Goal: Information Seeking & Learning: Learn about a topic

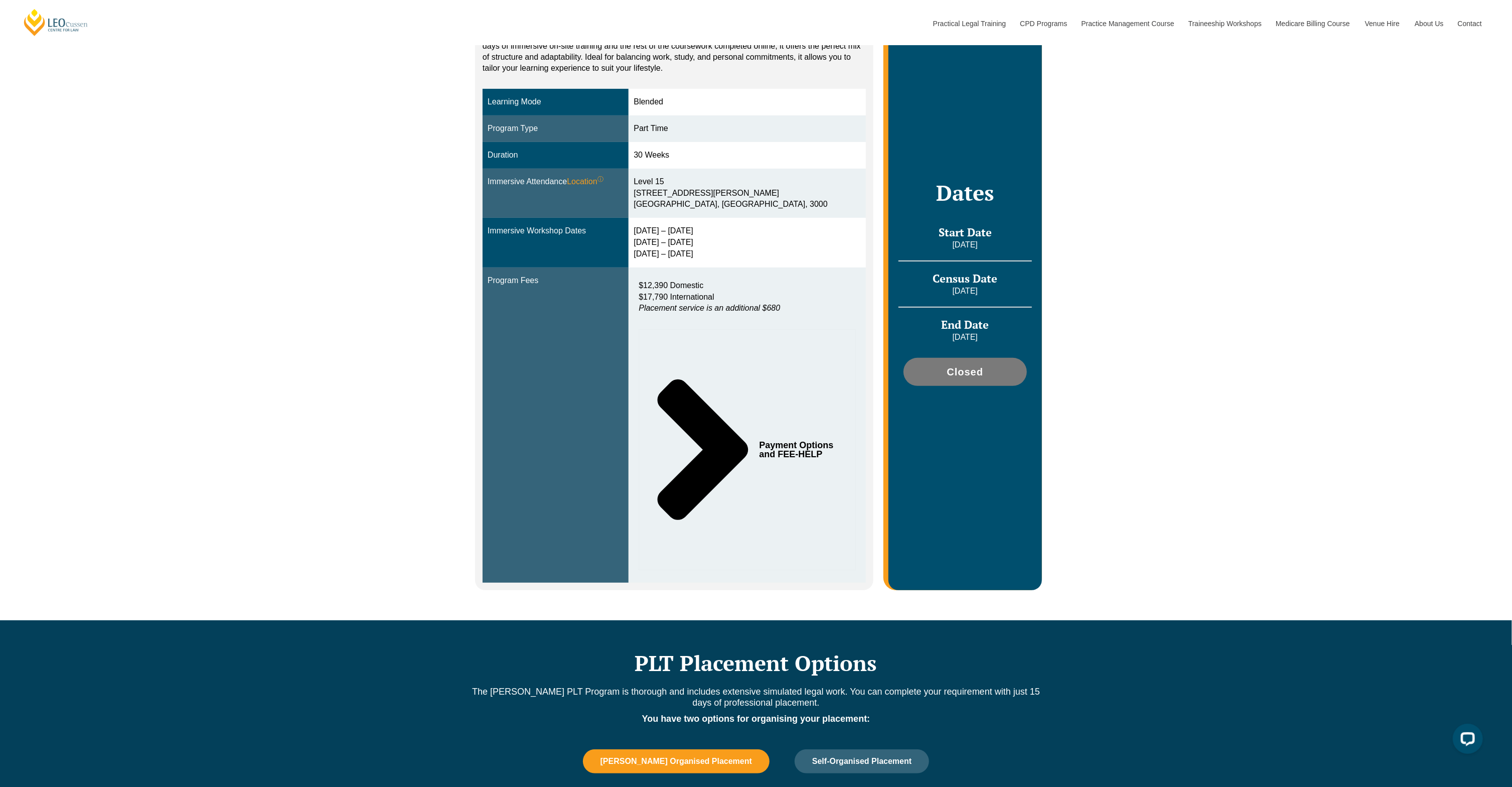
scroll to position [252, 0]
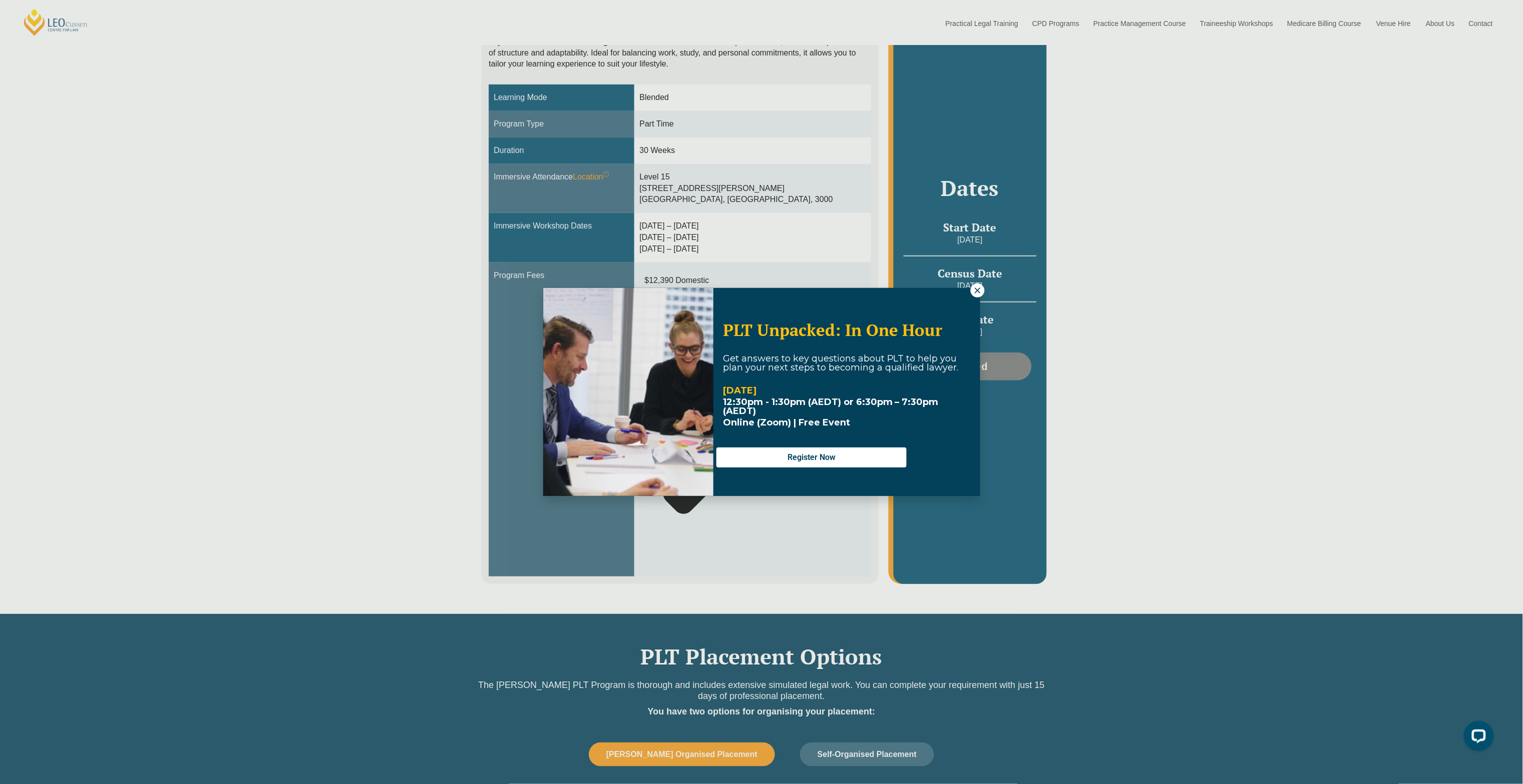
click at [979, 287] on icon at bounding box center [977, 290] width 9 height 9
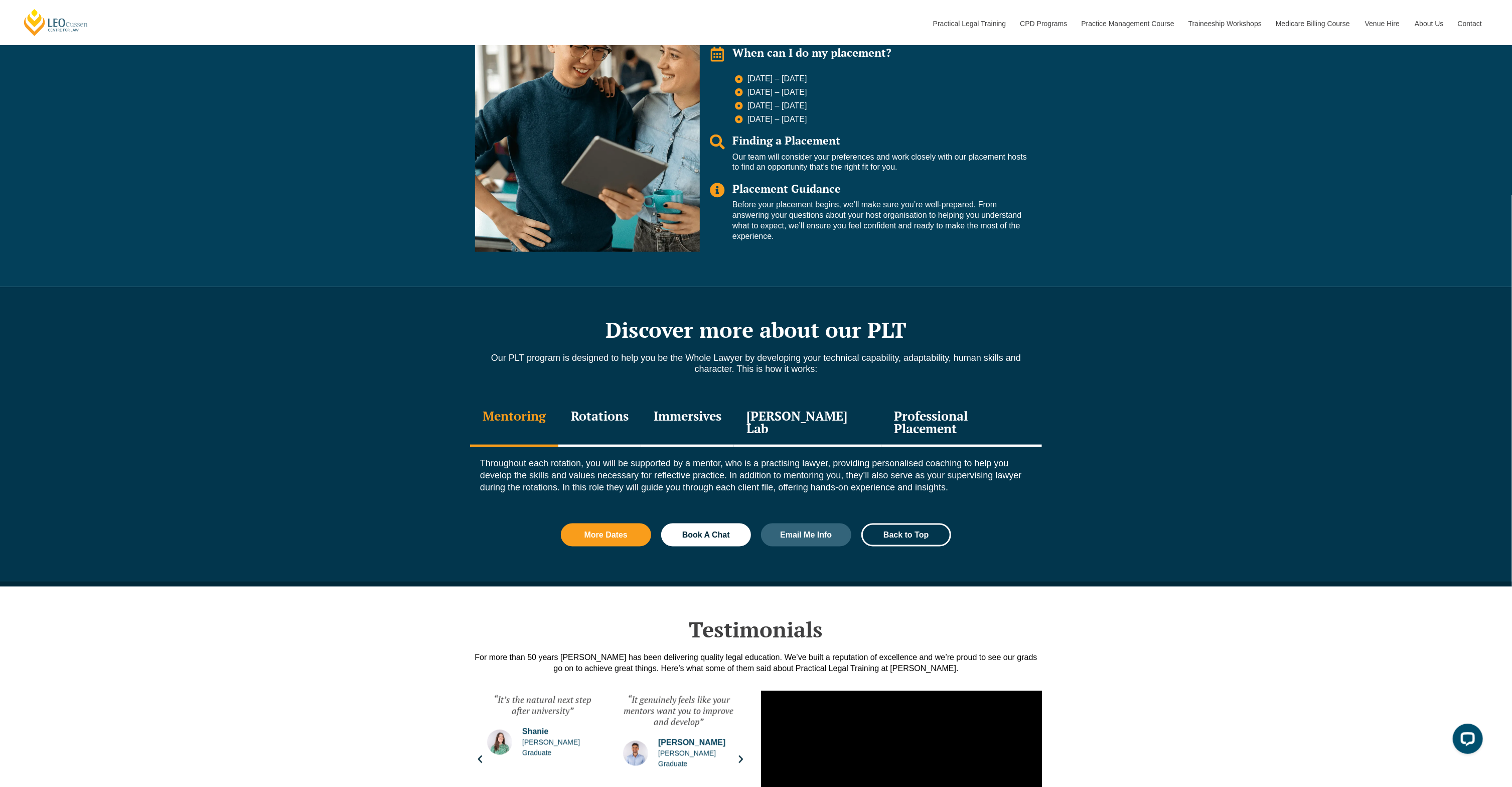
scroll to position [1082, 0]
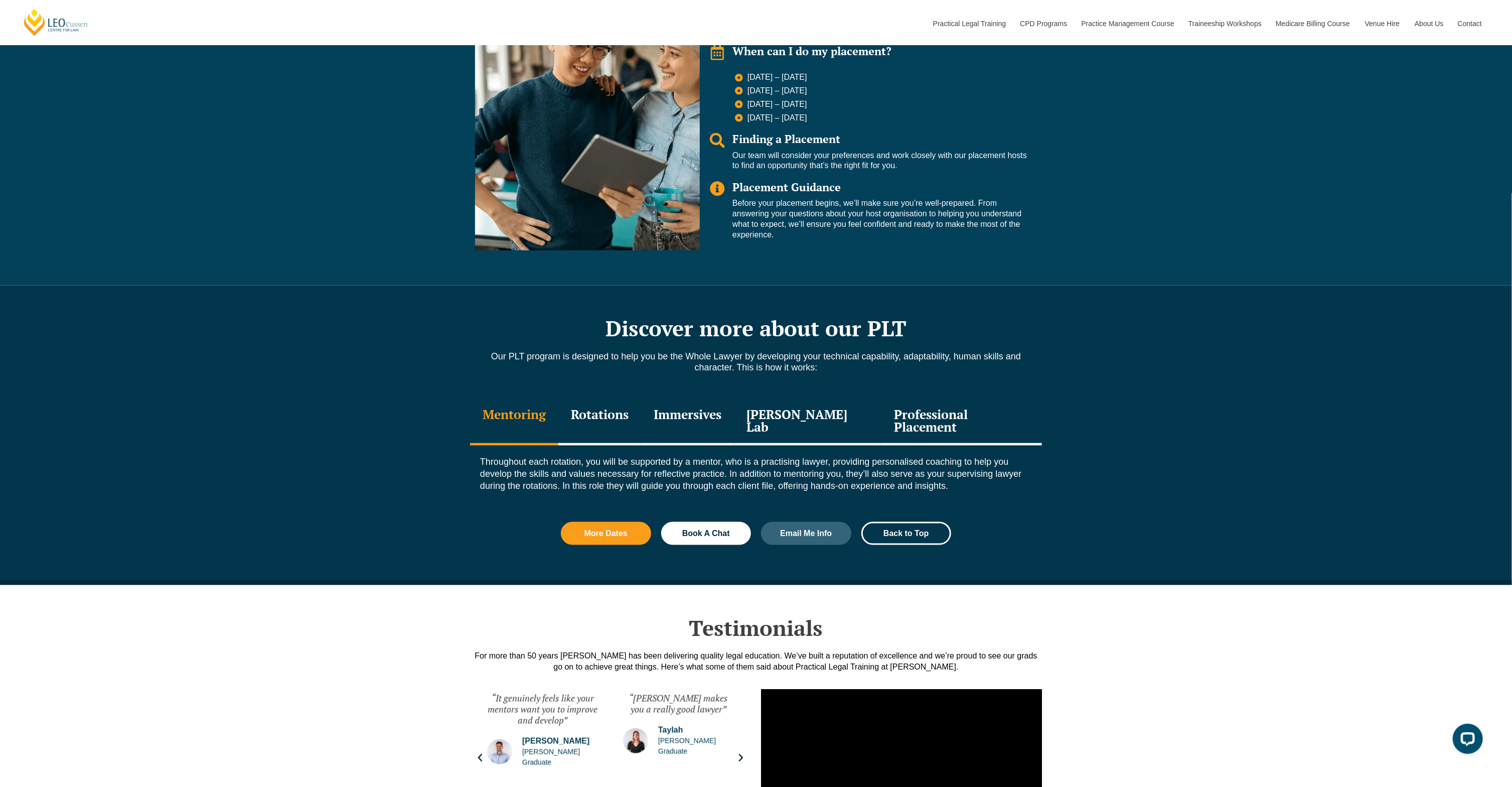
click at [949, 398] on div "Professional Placement" at bounding box center [962, 421] width 161 height 47
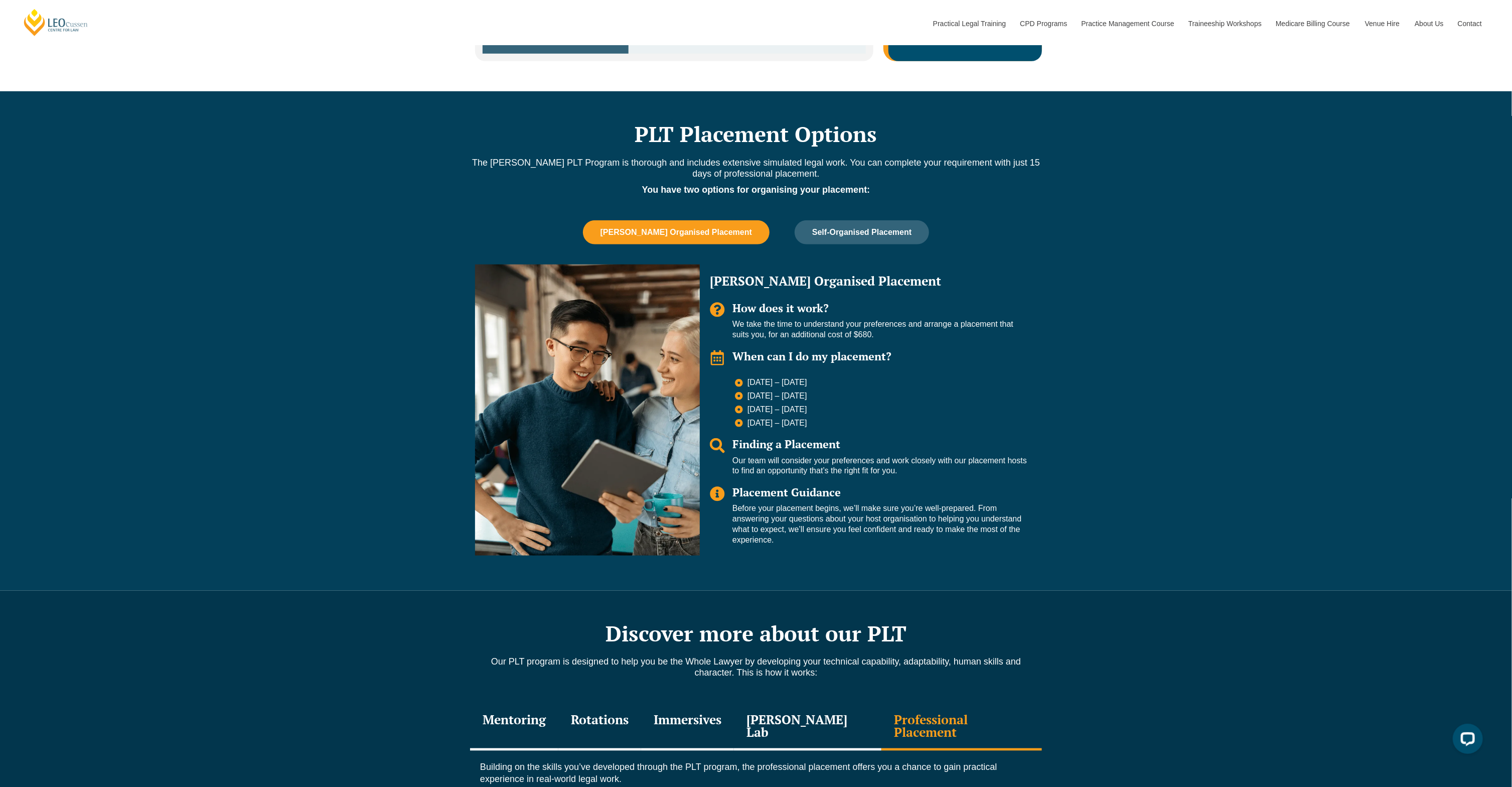
scroll to position [778, 0]
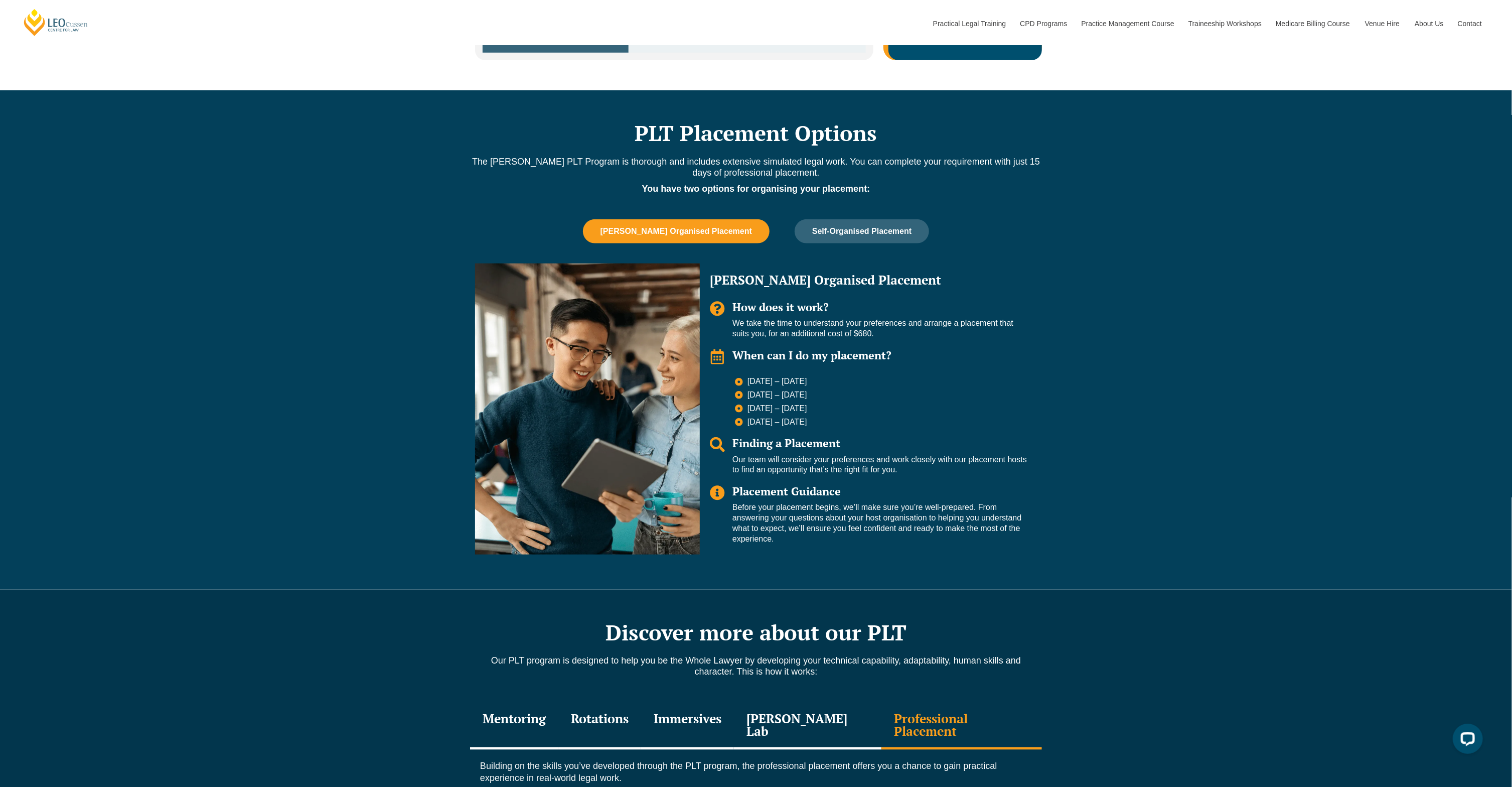
drag, startPoint x: 823, startPoint y: 389, endPoint x: 744, endPoint y: 342, distance: 91.9
click at [744, 342] on div "Leo Organised Placement How does it work? We take the time to understand your p…" at bounding box center [868, 409] width 337 height 291
copy ul "11 May – 29 May 2026 6 July – 24 July 2026 24 Aug – 11 Sep 2026 9 Nov – 27 Nov …"
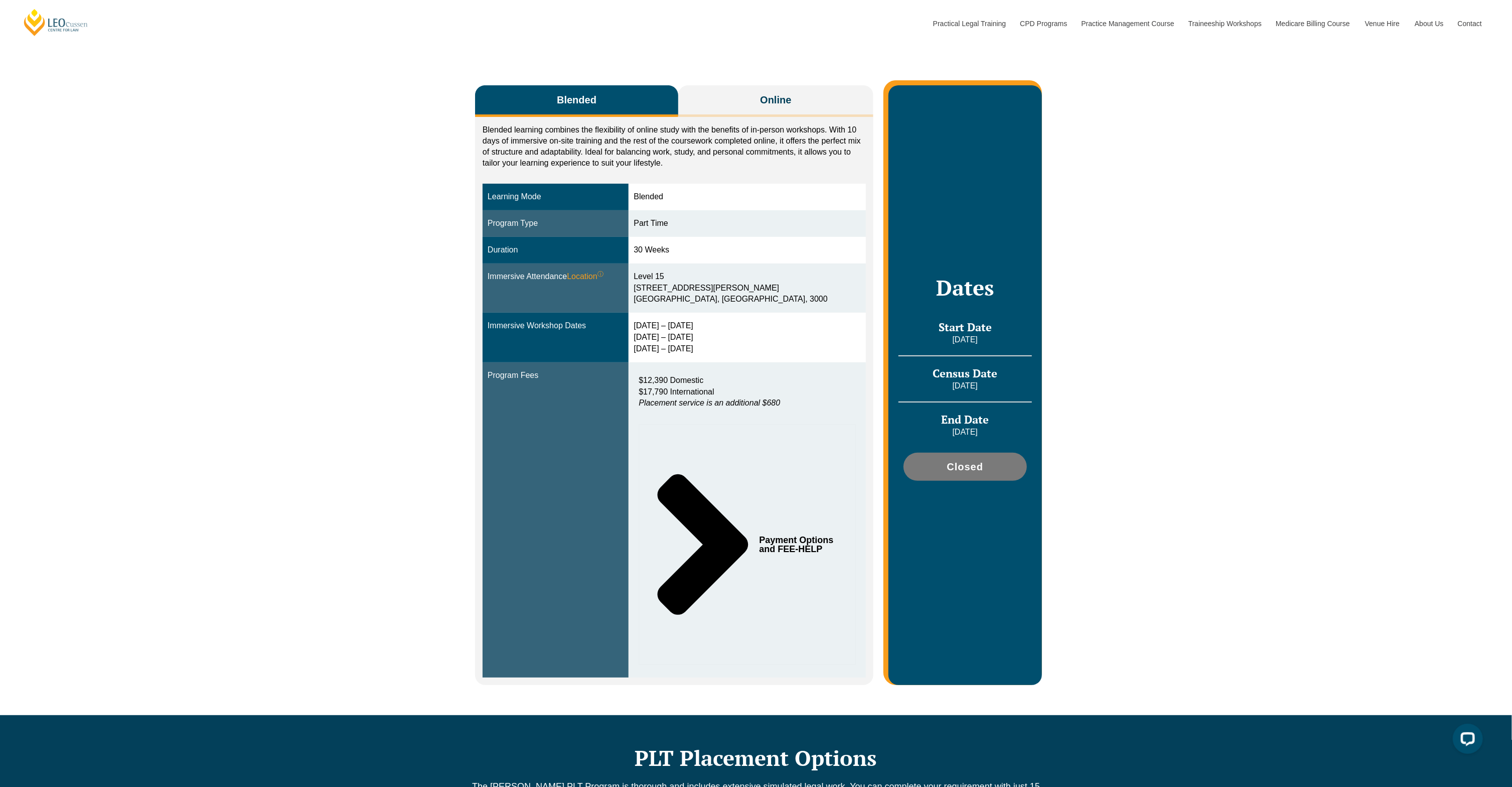
scroll to position [153, 0]
click at [1170, 398] on div "Blended Online Blended learning combines the flexibility of online study with t…" at bounding box center [756, 381] width 1512 height 670
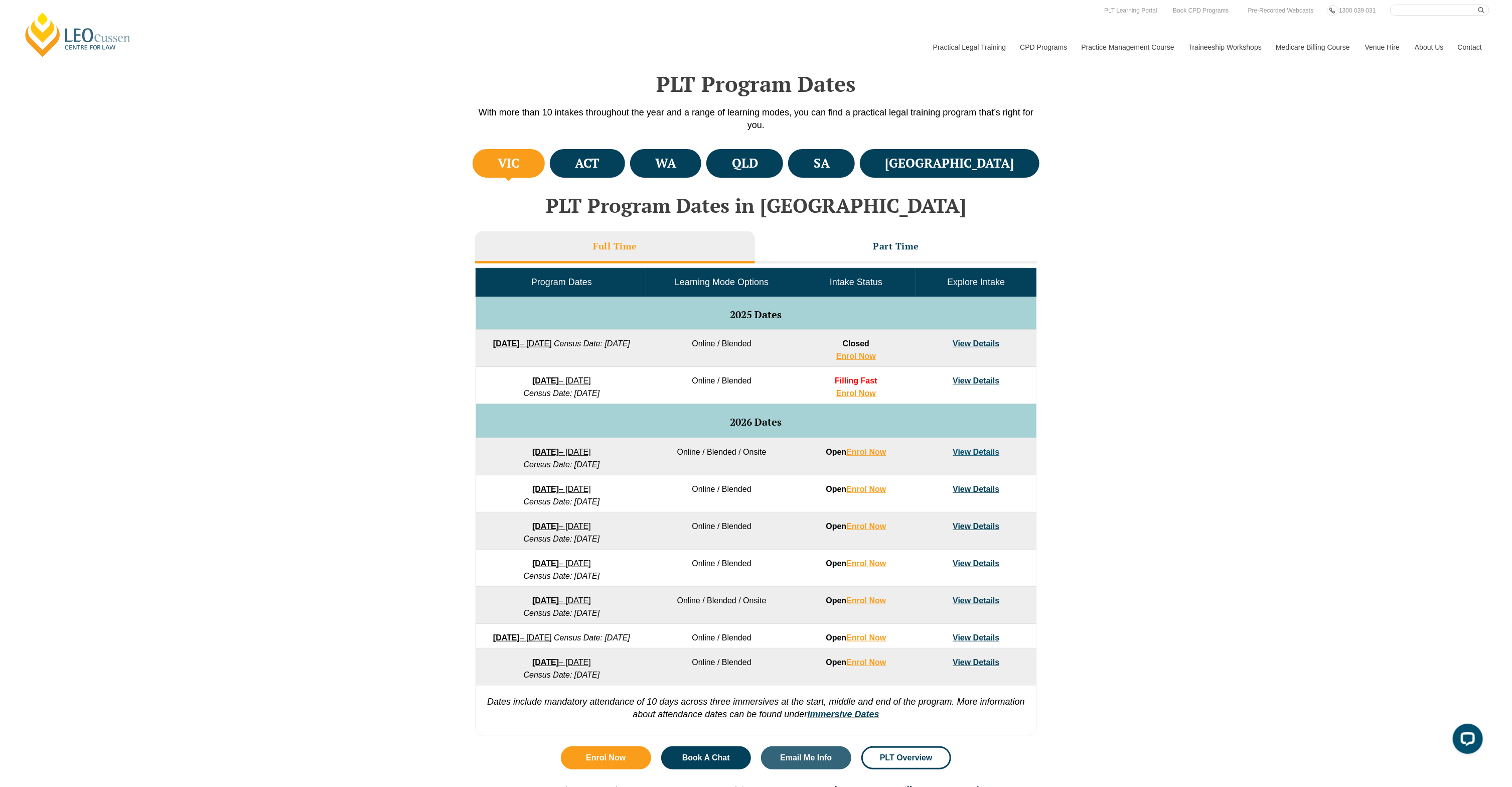
click at [975, 379] on link "View Details" at bounding box center [976, 380] width 47 height 9
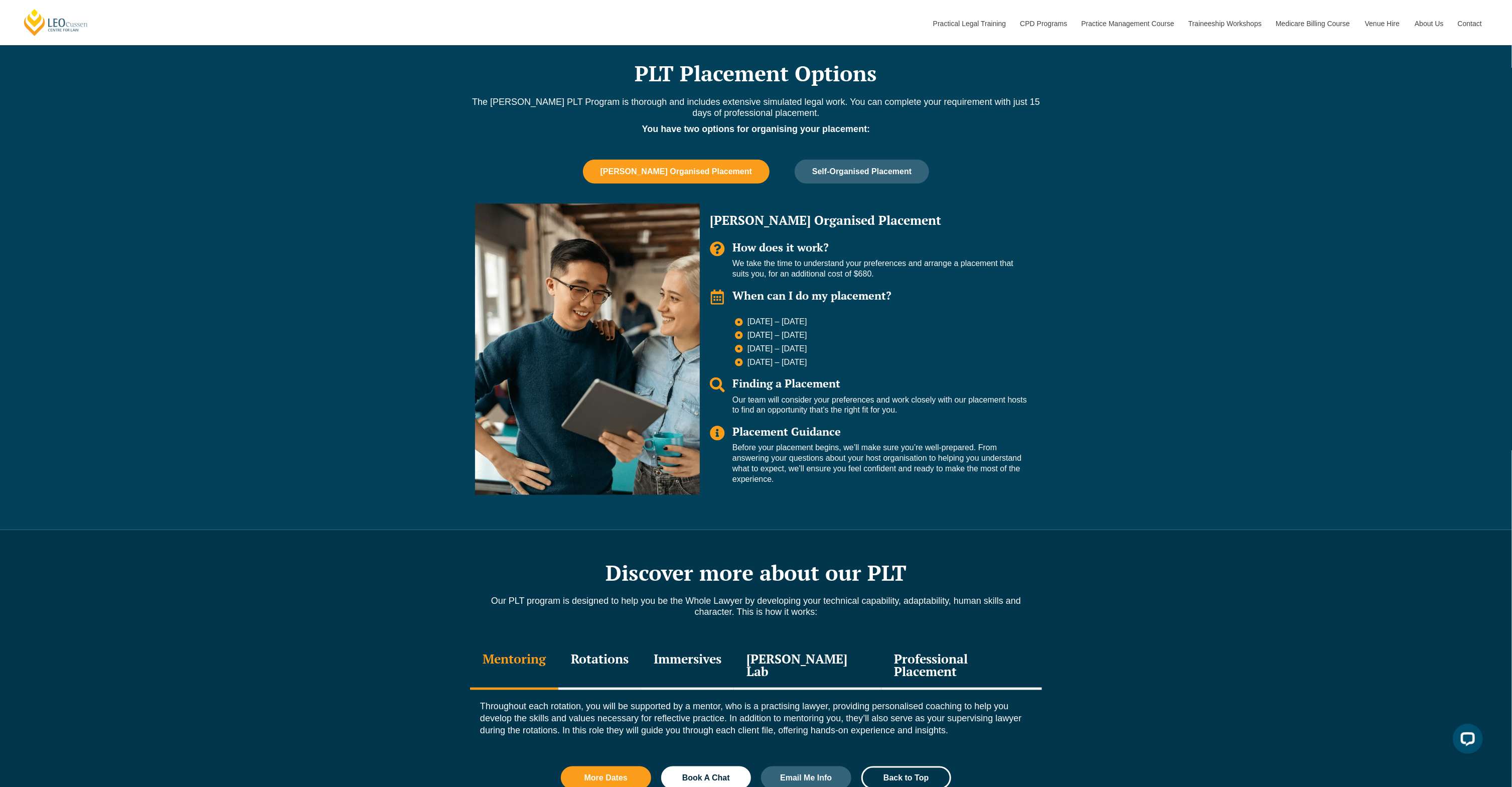
scroll to position [828, 0]
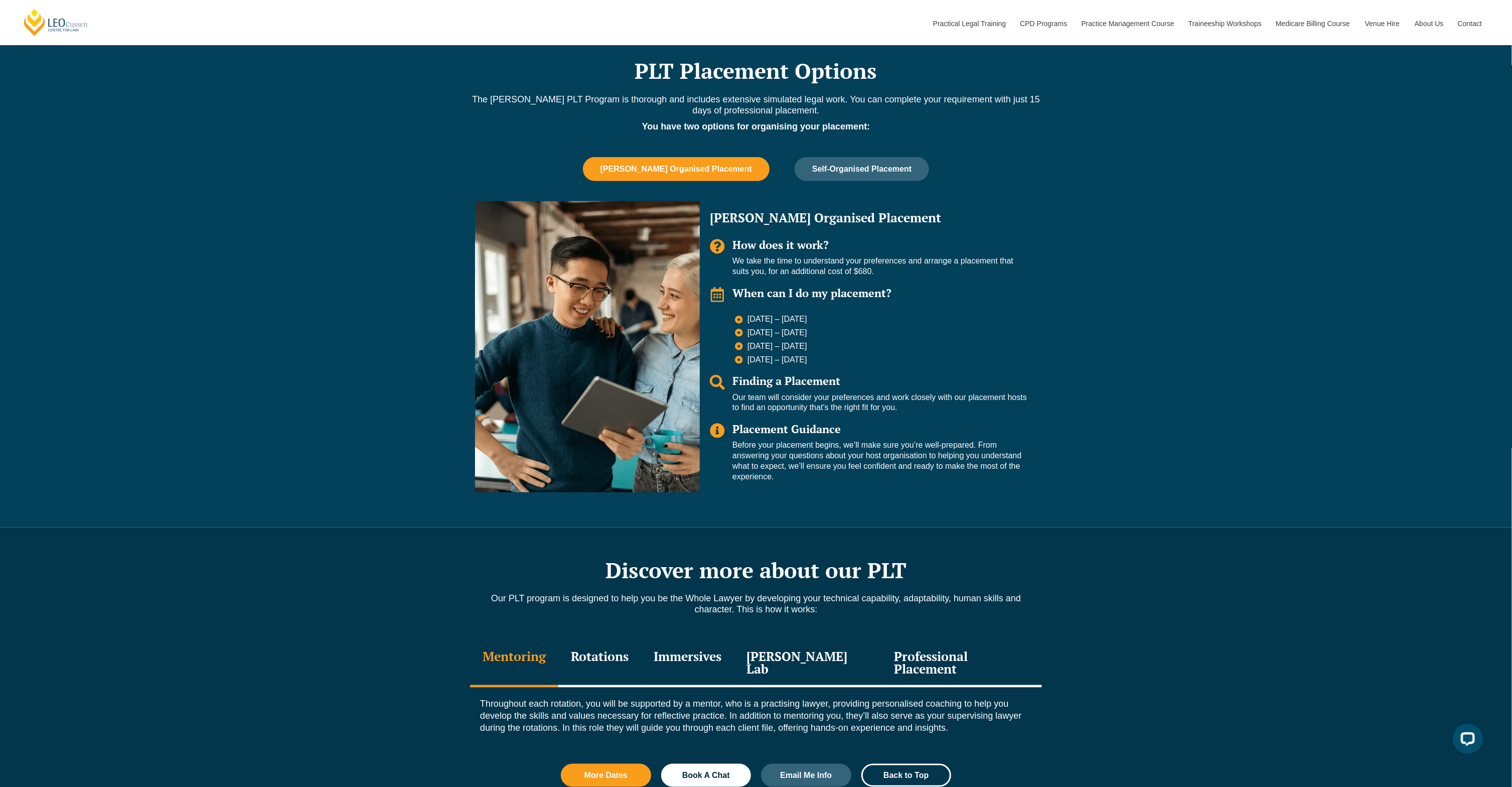
drag, startPoint x: 825, startPoint y: 338, endPoint x: 746, endPoint y: 297, distance: 89.0
click at [746, 314] on ul "11 May – 29 May 2026 6 July – 24 July 2026 24 Aug – 11 Sep 2026 9 Nov – 27 Nov …" at bounding box center [881, 339] width 292 height 51
copy ul "11 May – 29 May 2026 6 July – 24 July 2026 24 Aug – 11 Sep 2026 9 Nov – 27 Nov …"
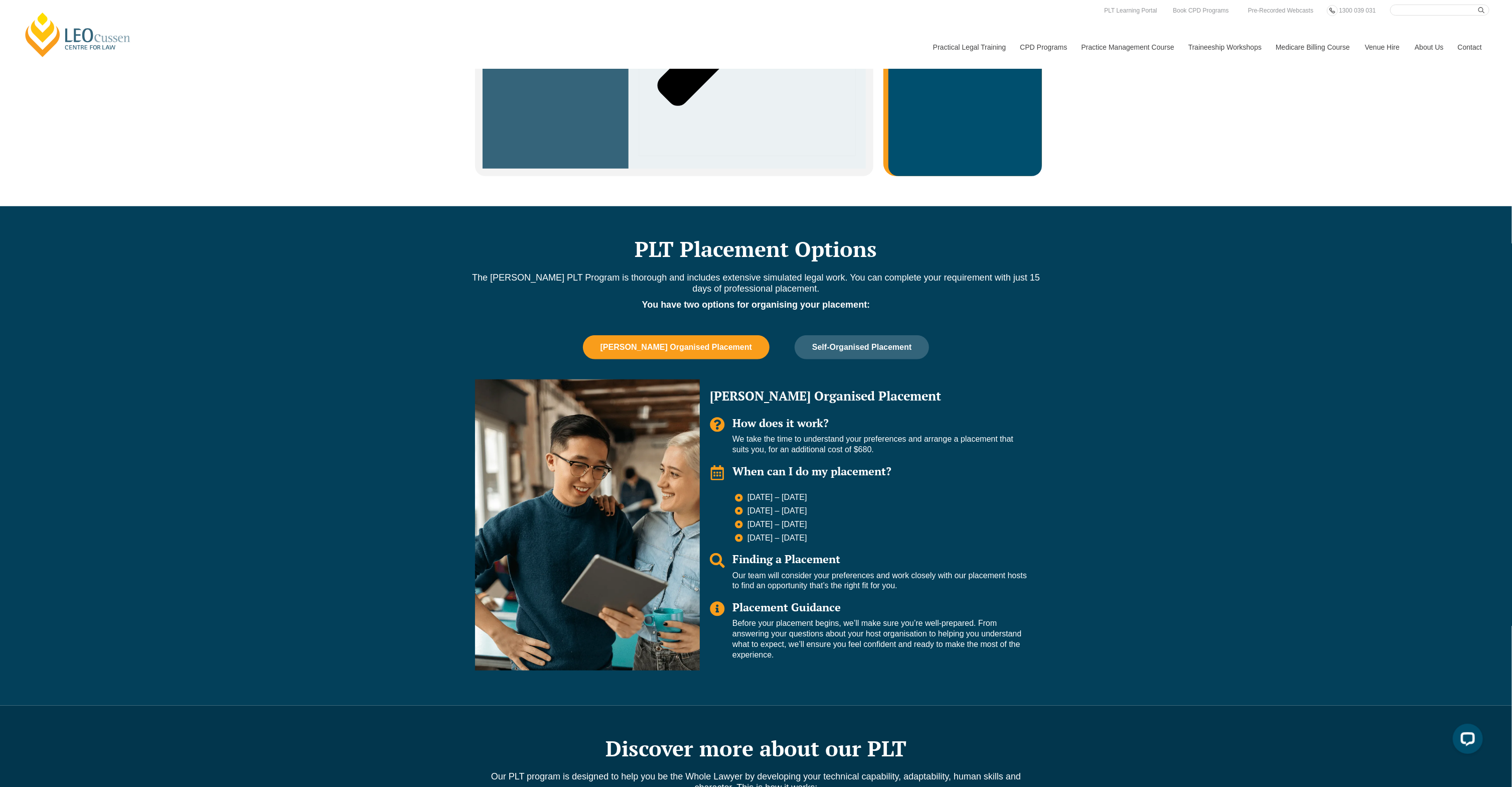
scroll to position [0, 0]
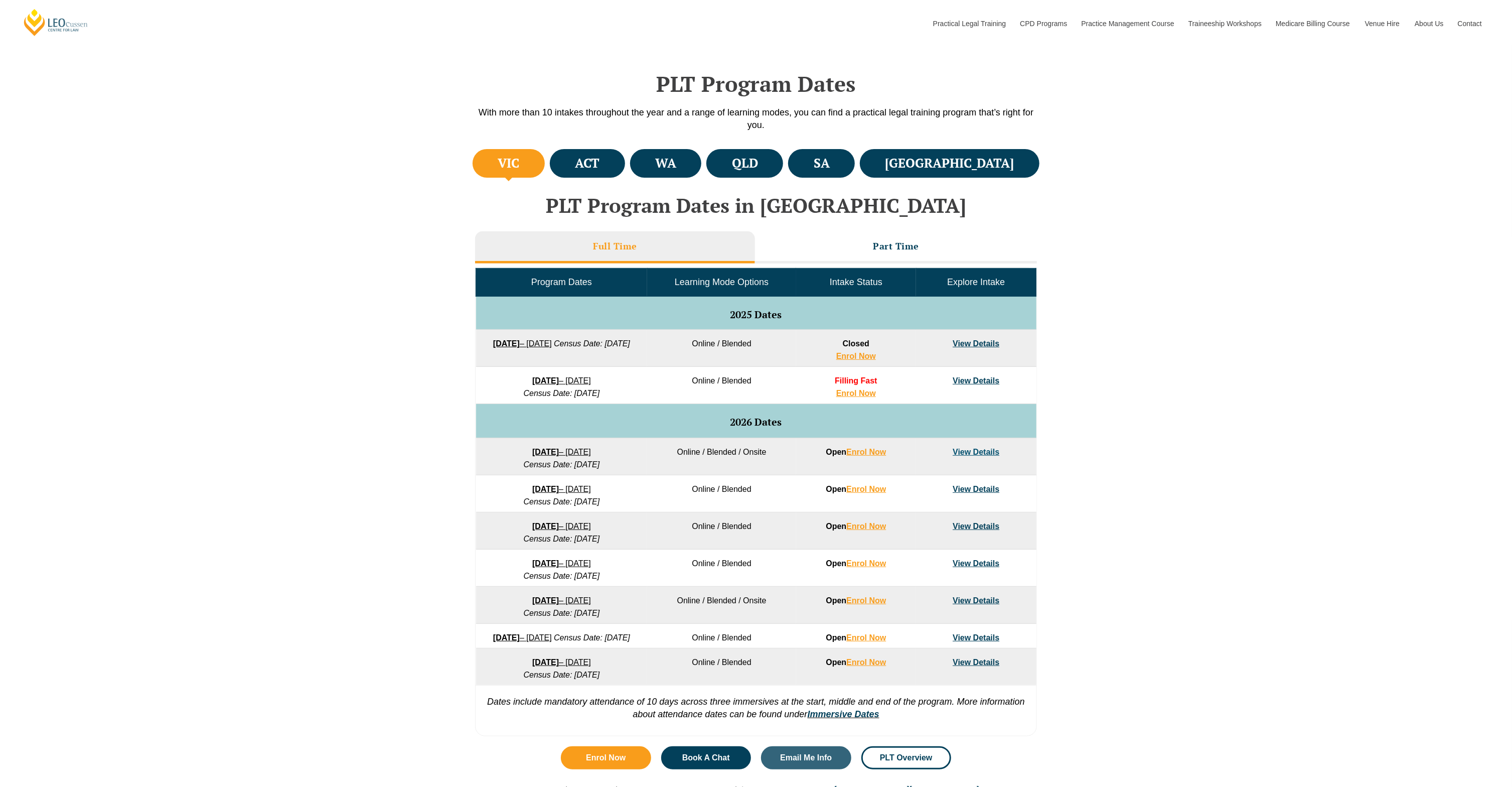
click at [983, 454] on link "View Details" at bounding box center [976, 452] width 47 height 9
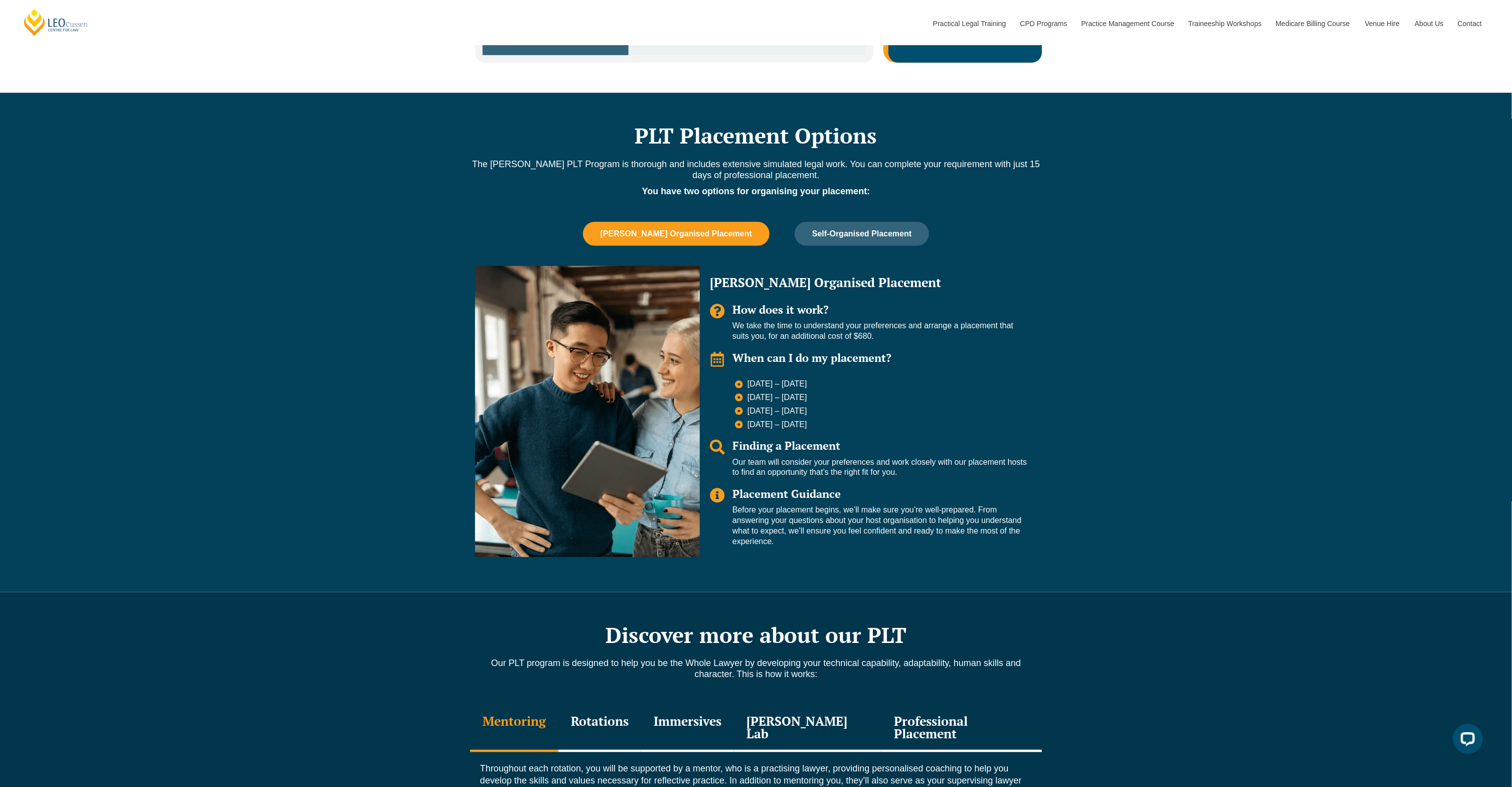
drag, startPoint x: 0, startPoint y: 0, endPoint x: 780, endPoint y: 403, distance: 878.0
click at [780, 420] on span "1 – 19 Feb 2027" at bounding box center [775, 424] width 62 height 10
drag, startPoint x: 809, startPoint y: 403, endPoint x: 742, endPoint y: 361, distance: 79.1
click at [742, 379] on ul "6 July – 24 July 2026 24 Aug – 11 Sep 2026 9 Nov – 27 Nov 2026 1 – 19 Feb 2027" at bounding box center [881, 404] width 292 height 51
copy ul "6 July – 24 July 2026 24 Aug – 11 Sep 2026 9 Nov – 27 Nov 2026 1 – 19 Feb 2027"
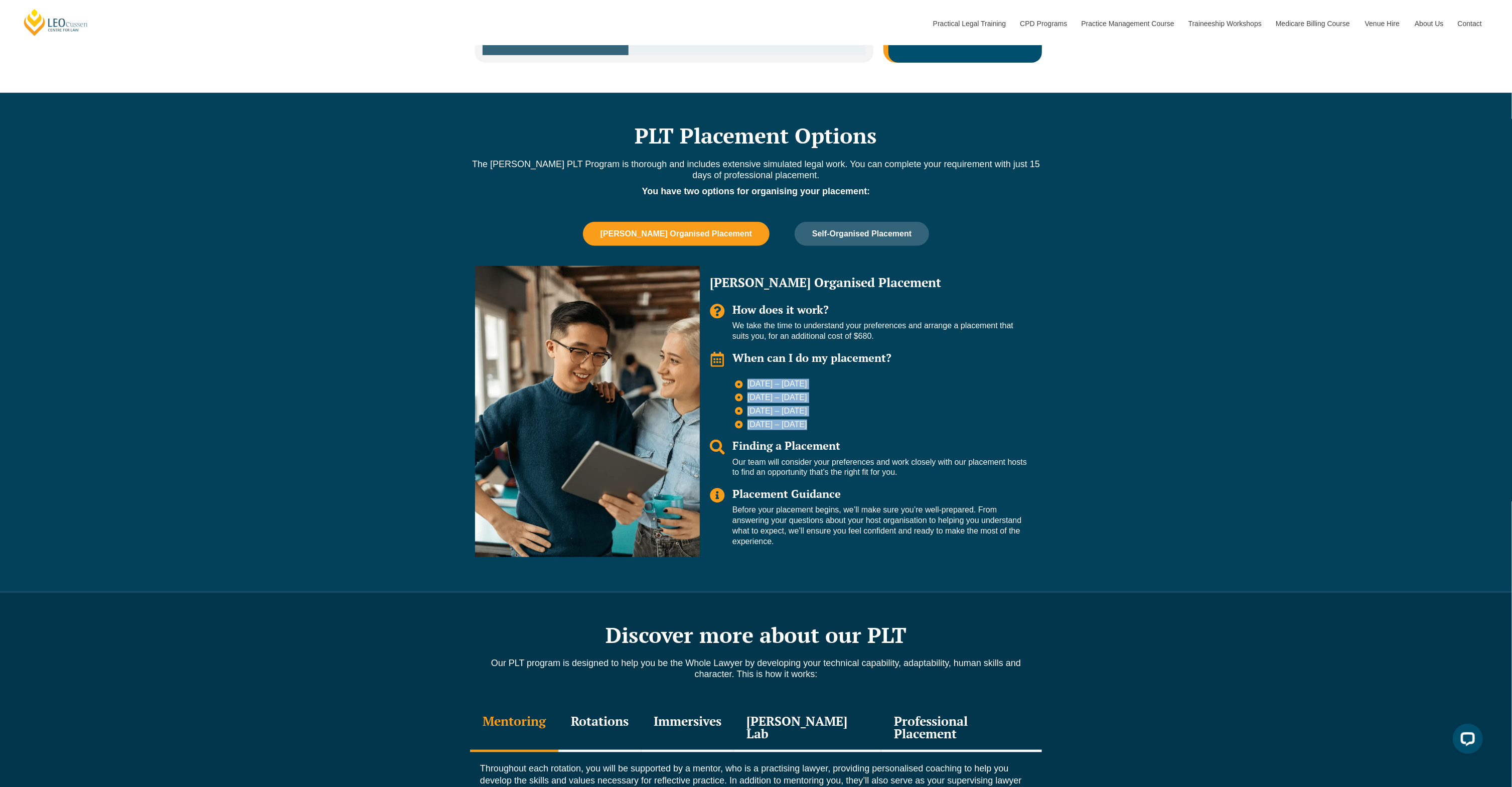
click at [1379, 657] on div "Discover more about our PLT Our PLT program is designed to help you be the Whol…" at bounding box center [756, 742] width 1512 height 300
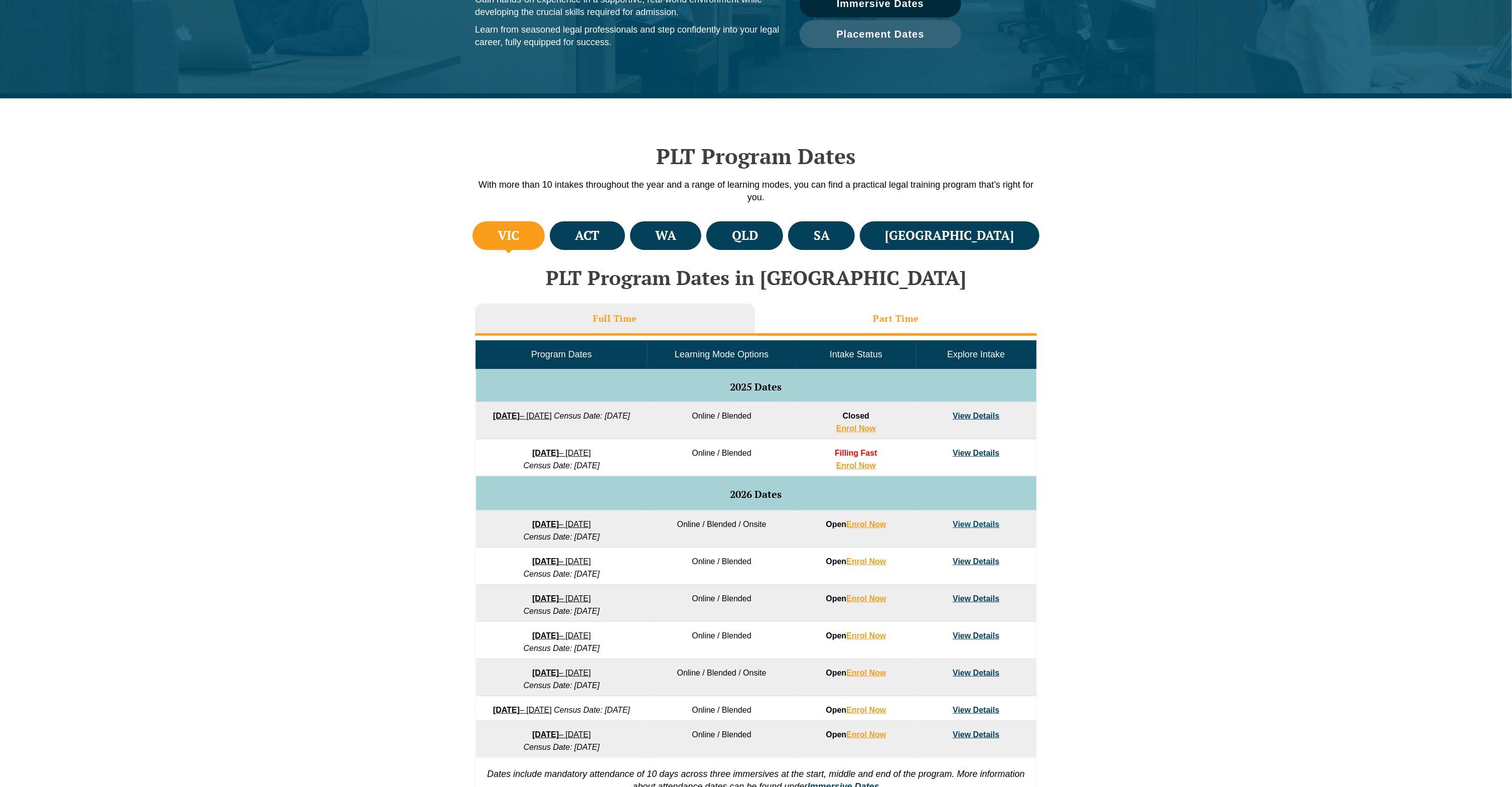
click at [908, 321] on h3 "Part Time" at bounding box center [896, 318] width 46 height 11
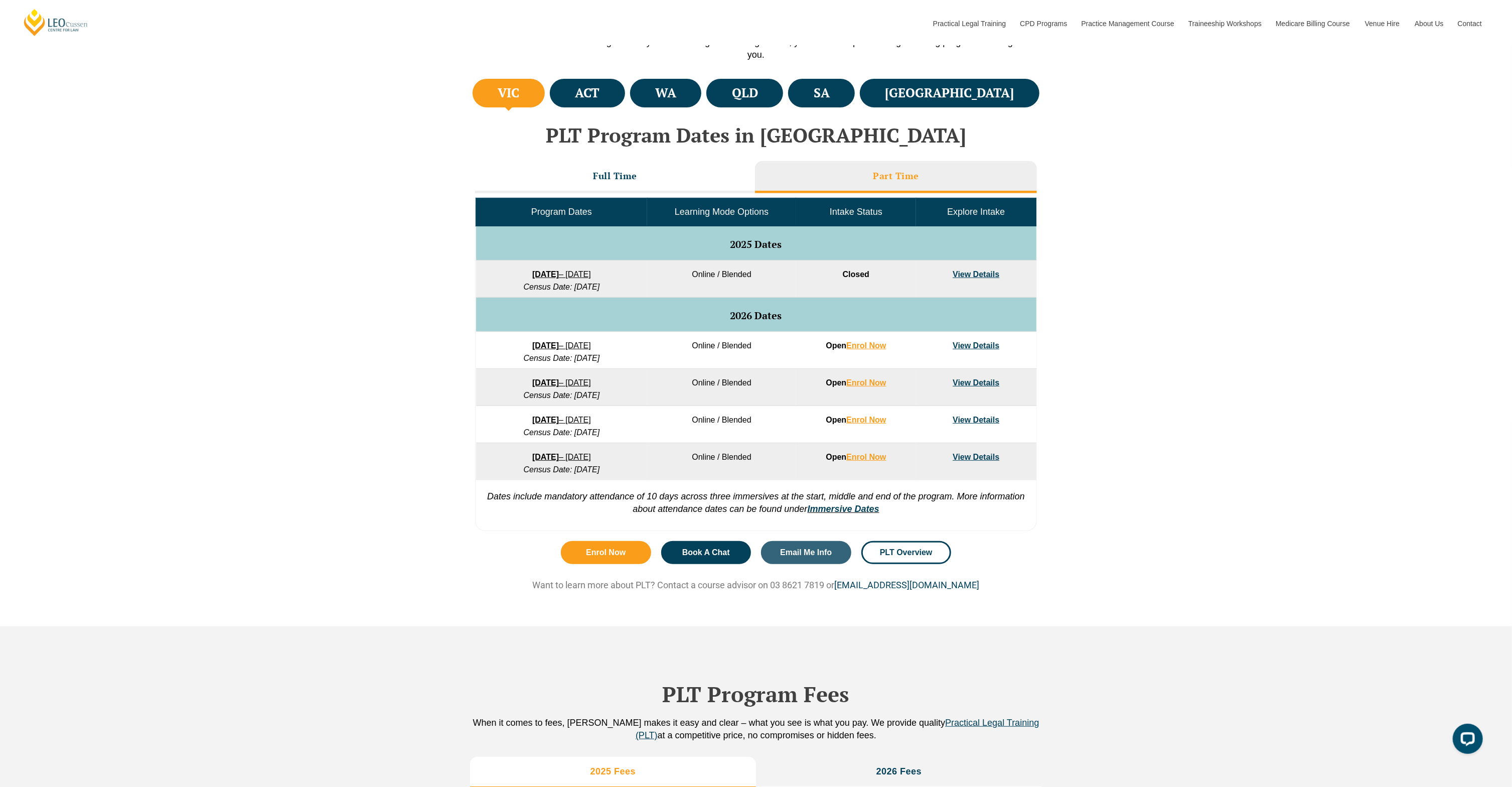
click at [984, 342] on link "View Details" at bounding box center [976, 346] width 47 height 9
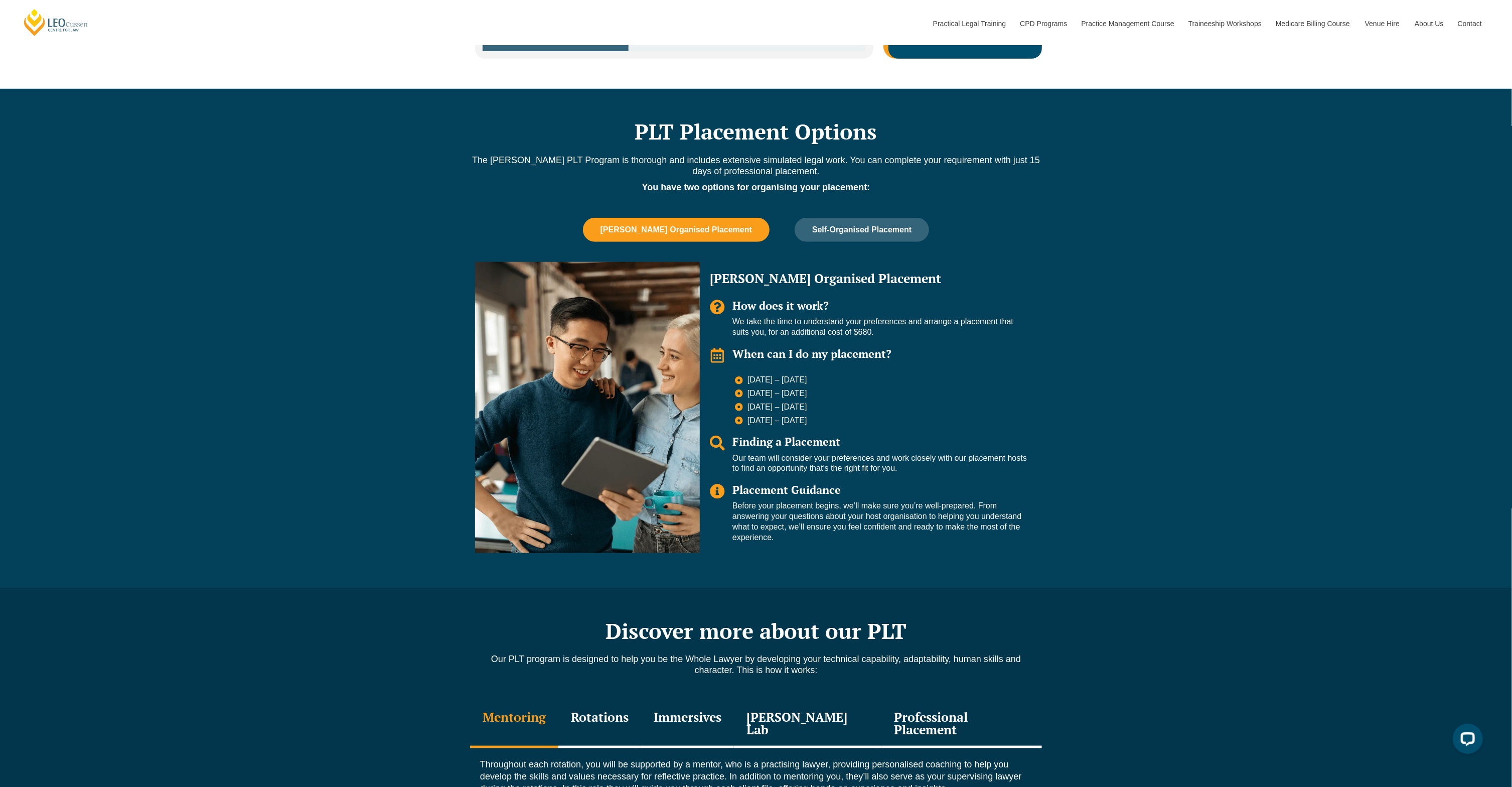
drag, startPoint x: 819, startPoint y: 399, endPoint x: 746, endPoint y: 353, distance: 86.3
click at [746, 353] on div "Leo Organised Placement How does it work? We take the time to understand your p…" at bounding box center [868, 408] width 337 height 291
copy ul "24 Aug – 11 Sep 2026 9 – 27 Nov 2026 1 – 19 Feb 2027 10 – 28 May 2027"
click at [1397, 501] on div "PLT Placement Options The Leo Cussen PLT Program is thorough and includes exten…" at bounding box center [756, 338] width 1512 height 499
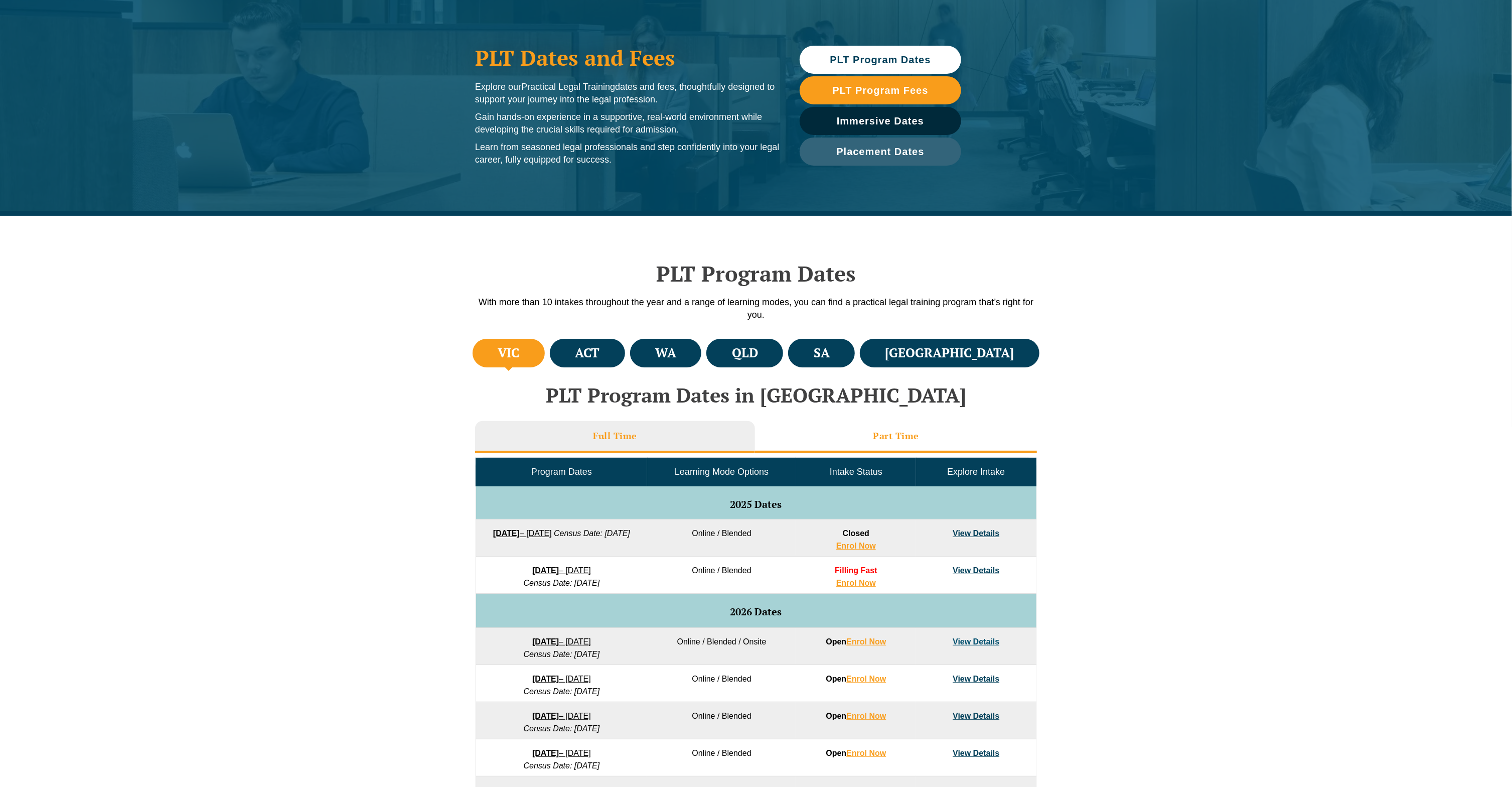
click at [911, 445] on li "Part Time" at bounding box center [896, 437] width 282 height 32
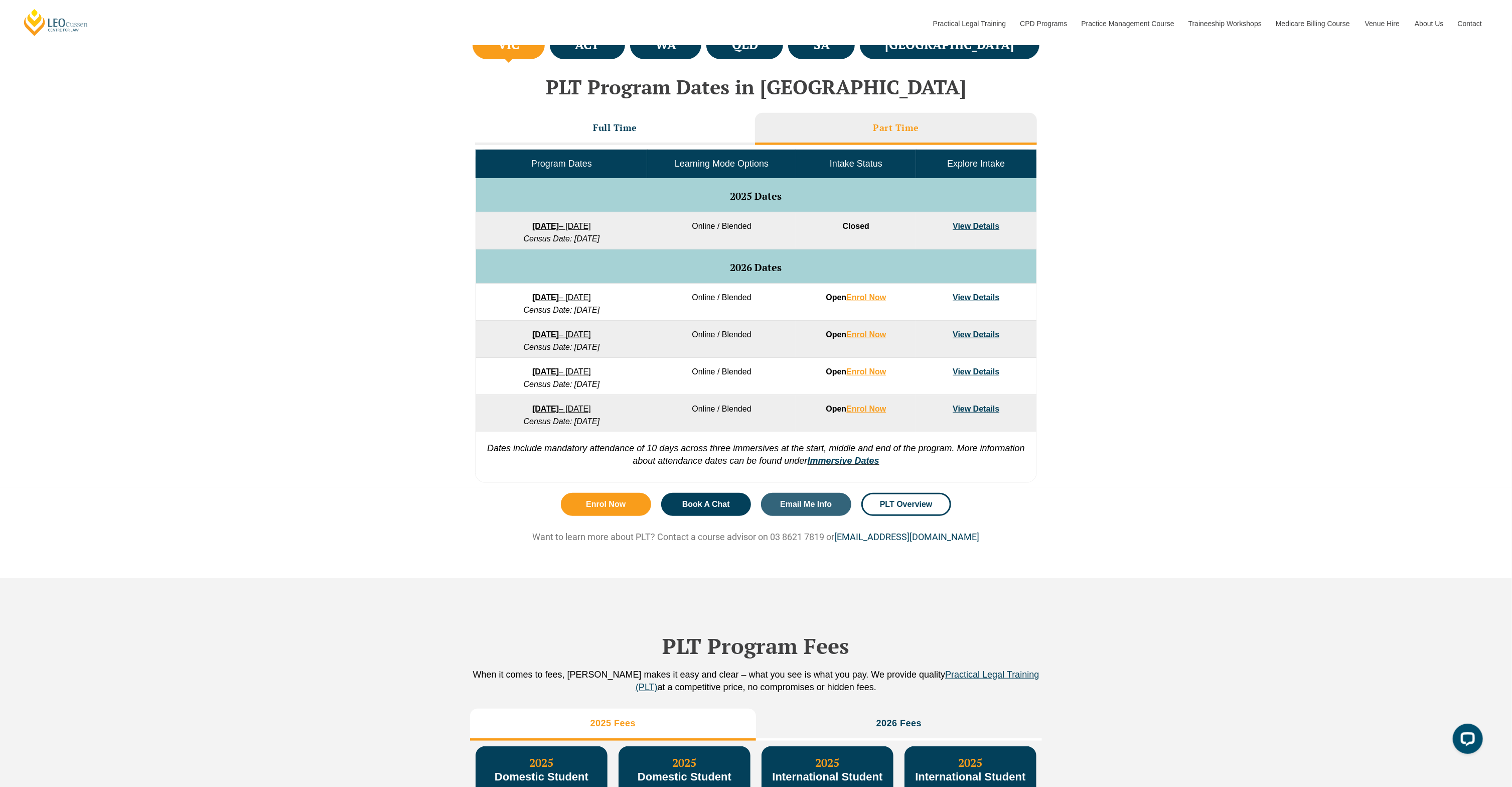
click at [960, 342] on td "View Details" at bounding box center [975, 339] width 120 height 37
click at [974, 335] on link "View Details" at bounding box center [976, 334] width 47 height 9
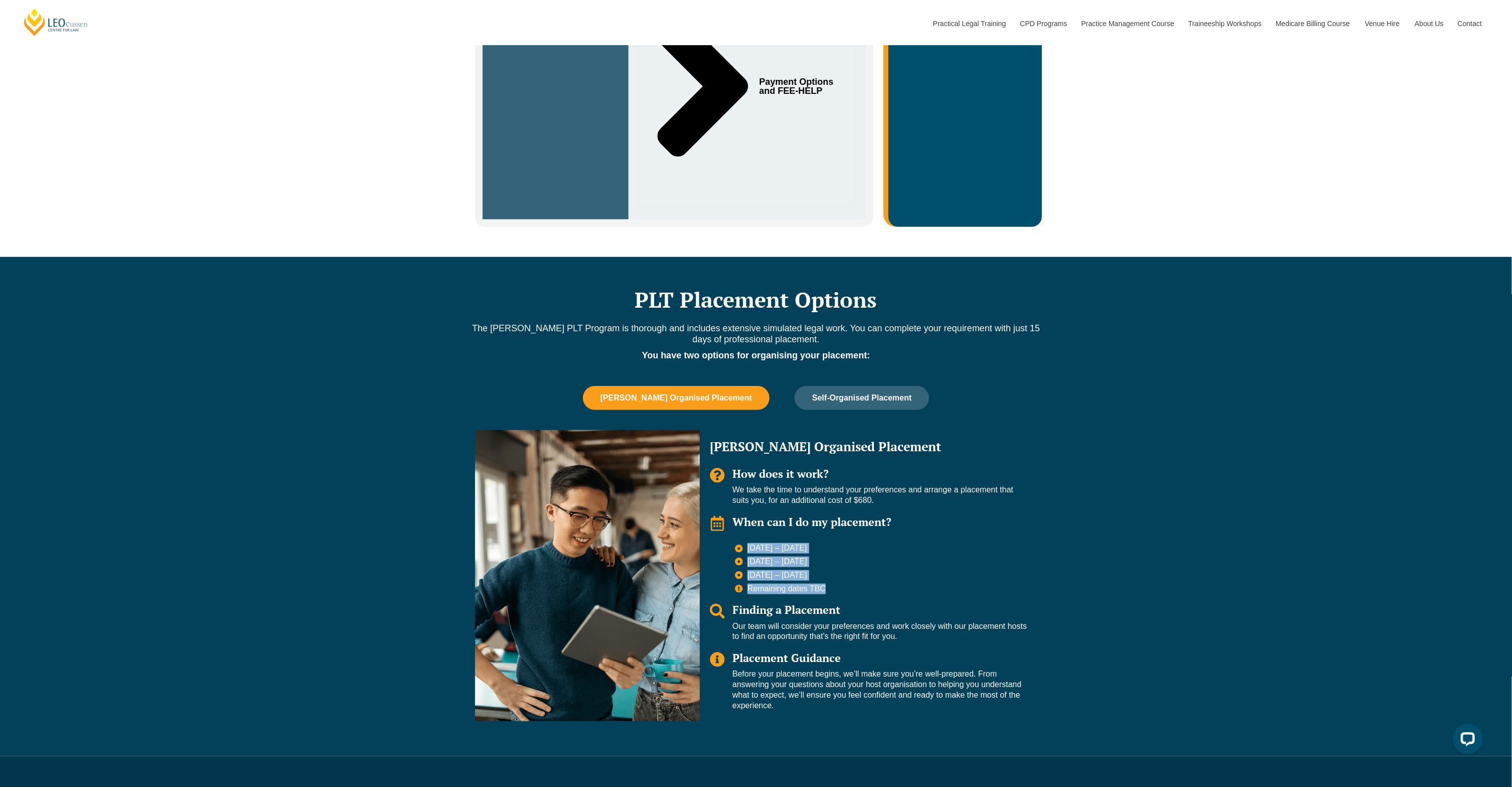
drag, startPoint x: 836, startPoint y: 568, endPoint x: 747, endPoint y: 527, distance: 98.0
click at [747, 543] on ul "[DATE] – [DATE] [DATE] – [DATE] [DATE] – [DATE] Remaining dates TBC" at bounding box center [881, 568] width 292 height 51
copy ul "[DATE] – [DATE] [DATE] – [DATE] [DATE] – [DATE] Remaining dates TBC"
